Goal: Task Accomplishment & Management: Manage account settings

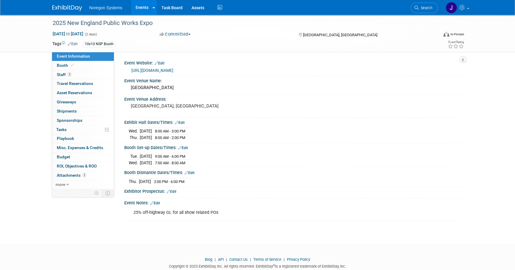
click at [65, 6] on img at bounding box center [67, 8] width 30 height 6
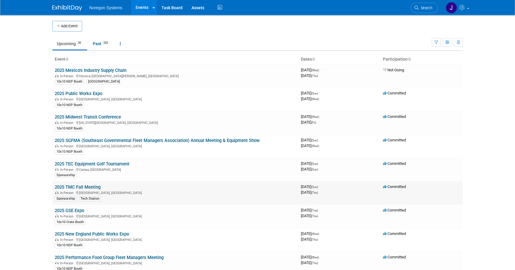
click at [212, 182] on td "2025 TMC Fall Meeting In-Person [GEOGRAPHIC_DATA], [GEOGRAPHIC_DATA] [GEOGRAPHI…" at bounding box center [175, 194] width 246 height 24
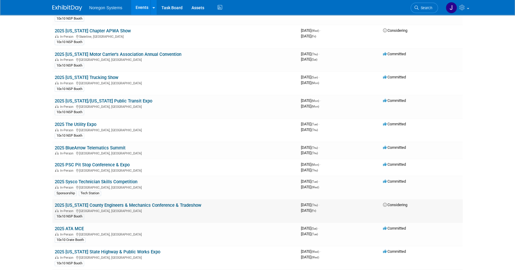
scroll to position [298, 0]
drag, startPoint x: 131, startPoint y: 146, endPoint x: 54, endPoint y: 143, distance: 77.7
click at [54, 143] on td "2025 BlueArrow Telematics Summit In-Person Raleigh, NC" at bounding box center [175, 150] width 246 height 17
copy link "2025 BlueArrow Telematics Summit"
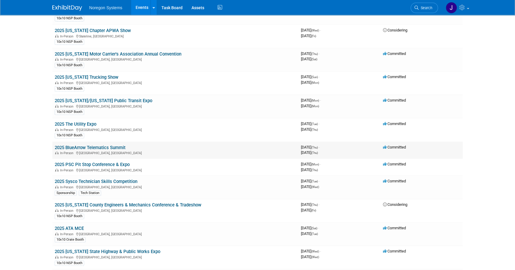
click at [81, 146] on link "2025 BlueArrow Telematics Summit" at bounding box center [90, 147] width 71 height 5
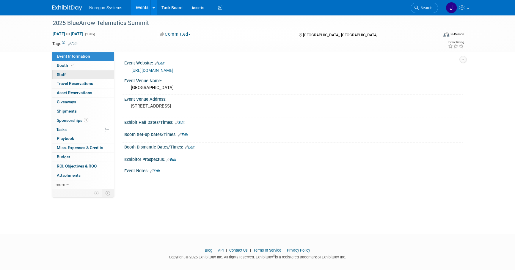
click at [78, 73] on link "0 Staff 0" at bounding box center [83, 75] width 62 height 9
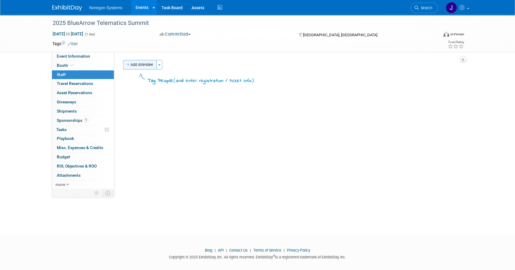
click at [149, 63] on button "Add Attendee" at bounding box center [140, 65] width 34 height 10
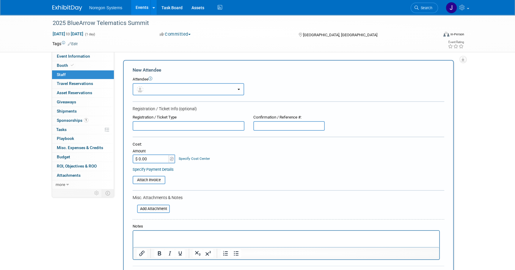
click at [171, 90] on button "button" at bounding box center [189, 89] width 112 height 12
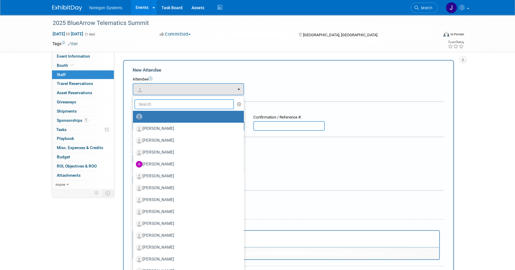
click at [175, 105] on input "text" at bounding box center [184, 104] width 100 height 10
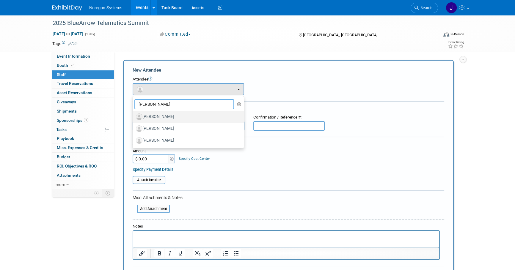
type input "paul"
click at [171, 115] on label "[PERSON_NAME]" at bounding box center [187, 117] width 102 height 10
click at [134, 115] on input "[PERSON_NAME]" at bounding box center [132, 116] width 4 height 4
select select "44f7d3dd-30cd-48b8-916e-c6485ff75a81"
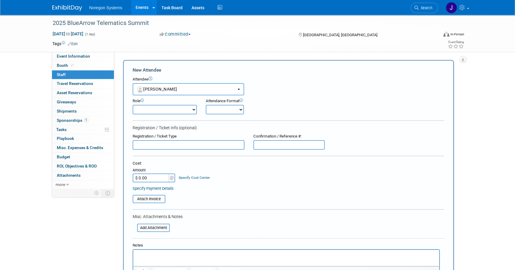
scroll to position [54, 0]
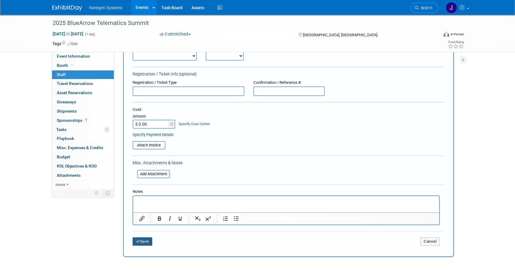
click at [145, 238] on button "Save" at bounding box center [143, 242] width 20 height 8
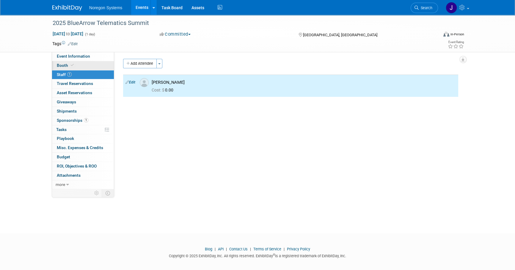
scroll to position [0, 0]
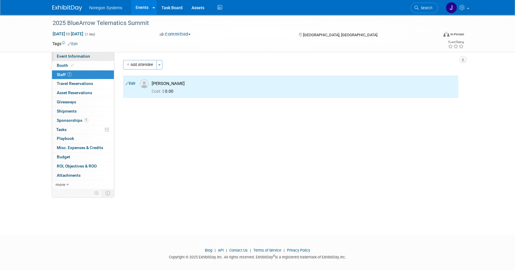
click at [97, 56] on link "Event Information" at bounding box center [83, 56] width 62 height 9
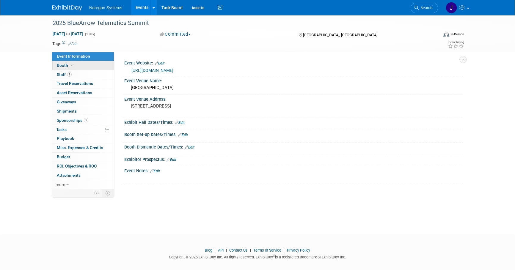
click at [111, 62] on link "Booth" at bounding box center [83, 65] width 62 height 9
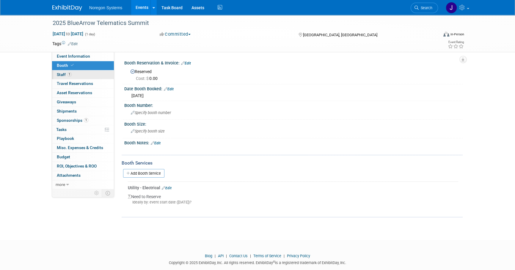
click at [96, 74] on link "1 Staff 1" at bounding box center [83, 75] width 62 height 9
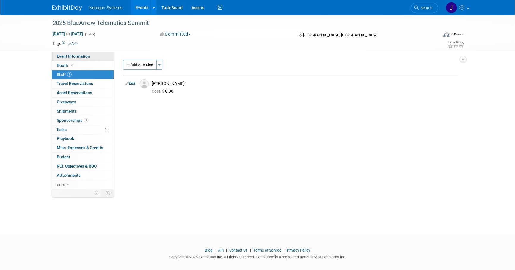
click at [95, 55] on link "Event Information" at bounding box center [83, 56] width 62 height 9
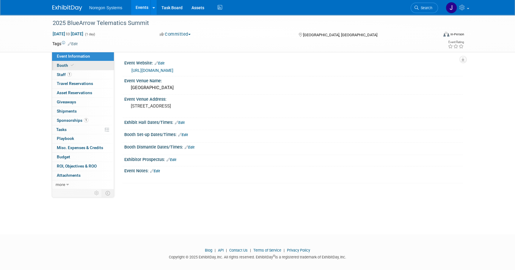
click at [90, 65] on link "Booth" at bounding box center [83, 65] width 62 height 9
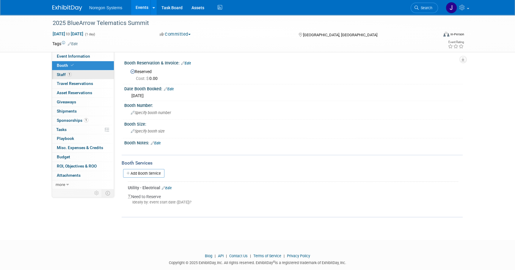
click at [90, 76] on link "1 Staff 1" at bounding box center [83, 75] width 62 height 9
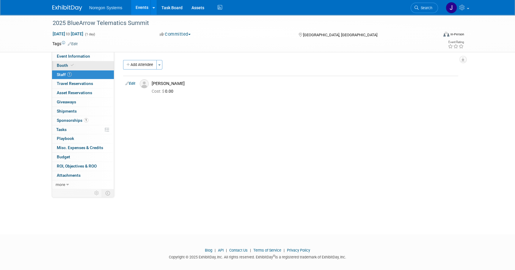
click at [98, 65] on link "Booth" at bounding box center [83, 65] width 62 height 9
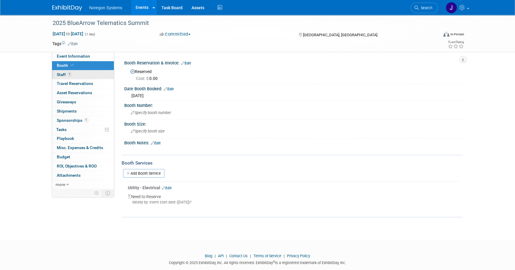
click at [91, 76] on link "1 Staff 1" at bounding box center [83, 75] width 62 height 9
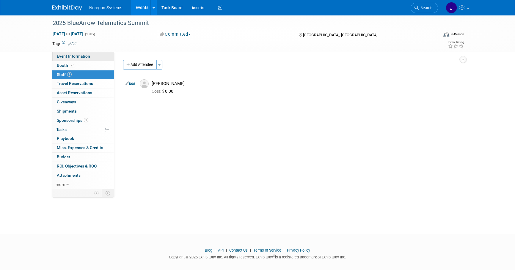
click at [93, 57] on link "Event Information" at bounding box center [83, 56] width 62 height 9
